Goal: Navigation & Orientation: Understand site structure

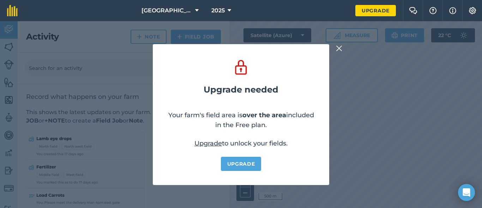
click at [340, 48] on img at bounding box center [339, 48] width 6 height 8
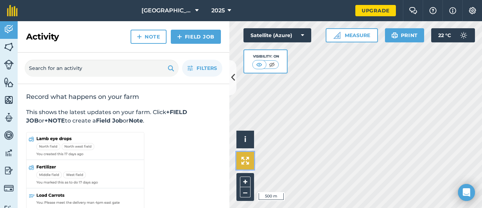
click at [245, 161] on img at bounding box center [245, 161] width 8 height 8
click at [246, 162] on img at bounding box center [245, 161] width 8 height 8
click at [245, 182] on button "+" at bounding box center [245, 181] width 11 height 11
click at [242, 140] on button "i" at bounding box center [245, 140] width 18 height 18
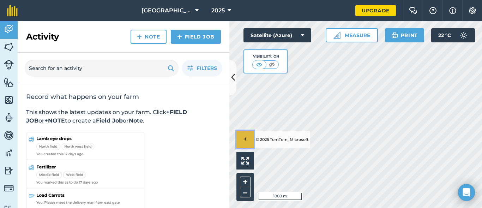
click at [246, 138] on span "›" at bounding box center [245, 139] width 2 height 9
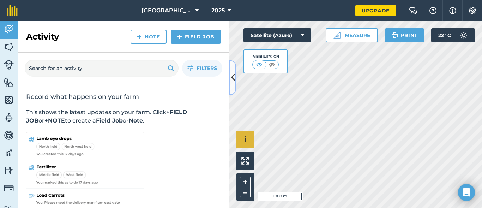
click at [233, 76] on icon at bounding box center [233, 77] width 4 height 12
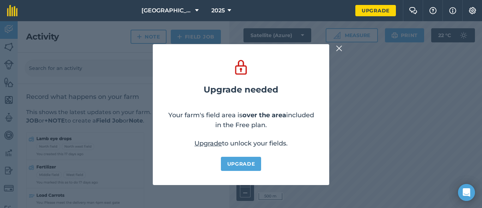
click at [339, 48] on img at bounding box center [339, 48] width 6 height 8
